Goal: Task Accomplishment & Management: Manage account settings

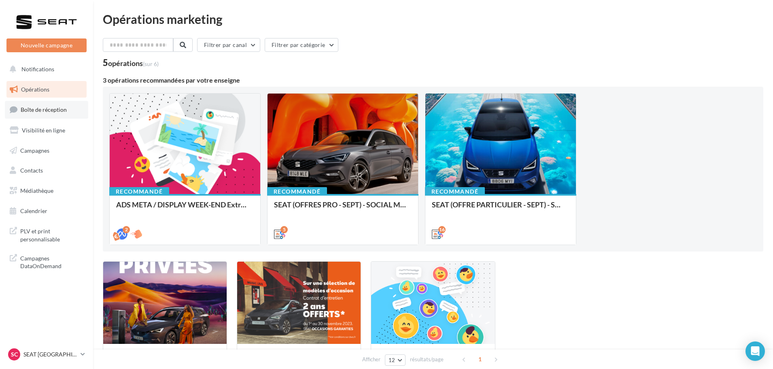
click at [47, 104] on link "Boîte de réception" at bounding box center [46, 109] width 83 height 17
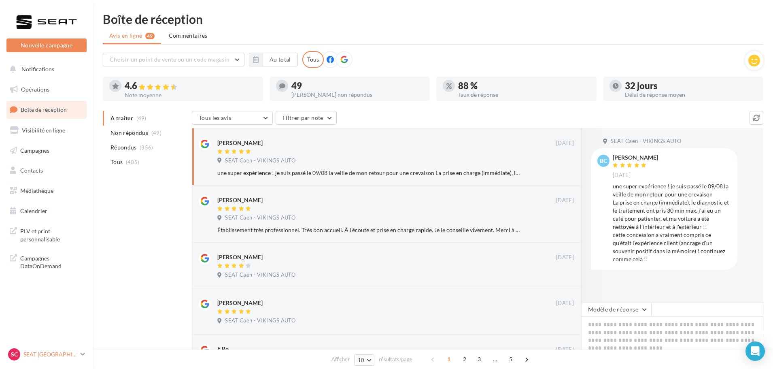
click at [60, 352] on p "SEAT [GEOGRAPHIC_DATA]" at bounding box center [50, 354] width 54 height 8
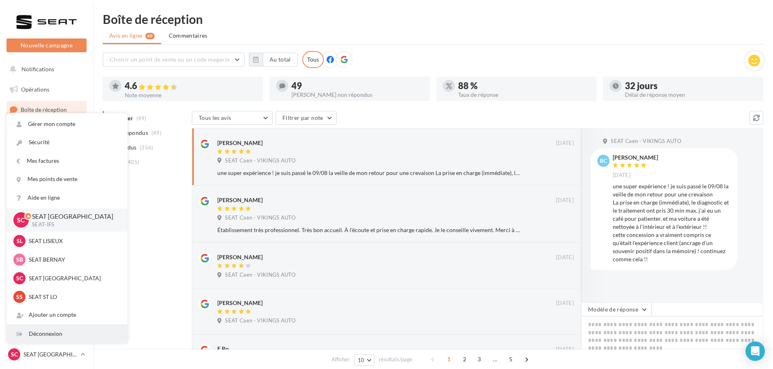
click at [58, 337] on div "Déconnexion" at bounding box center [67, 333] width 121 height 18
